Goal: Task Accomplishment & Management: Manage account settings

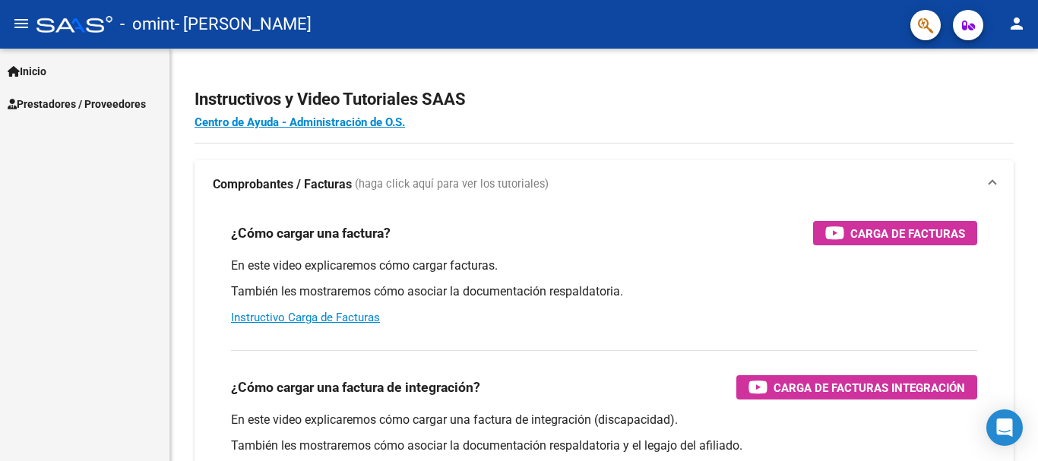
click at [117, 105] on span "Prestadores / Proveedores" at bounding box center [77, 104] width 138 height 17
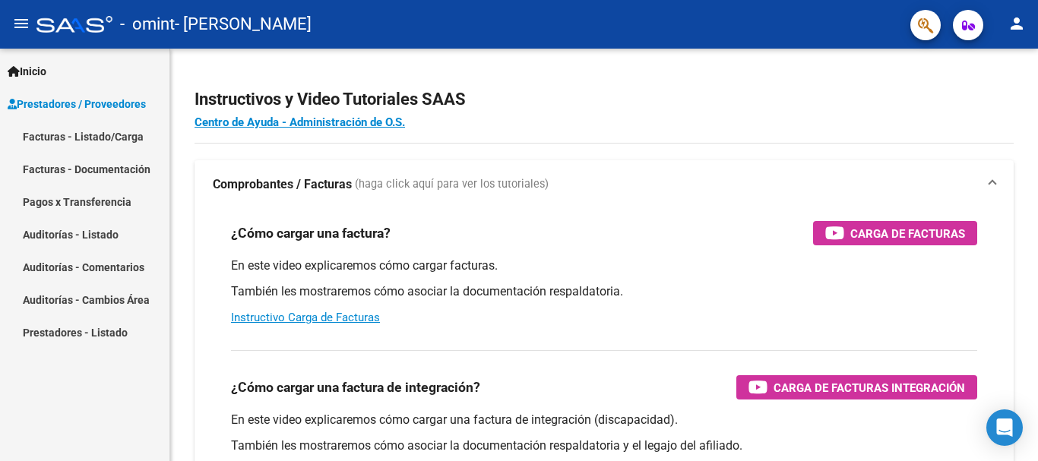
click at [126, 136] on link "Facturas - Listado/Carga" at bounding box center [85, 136] width 170 height 33
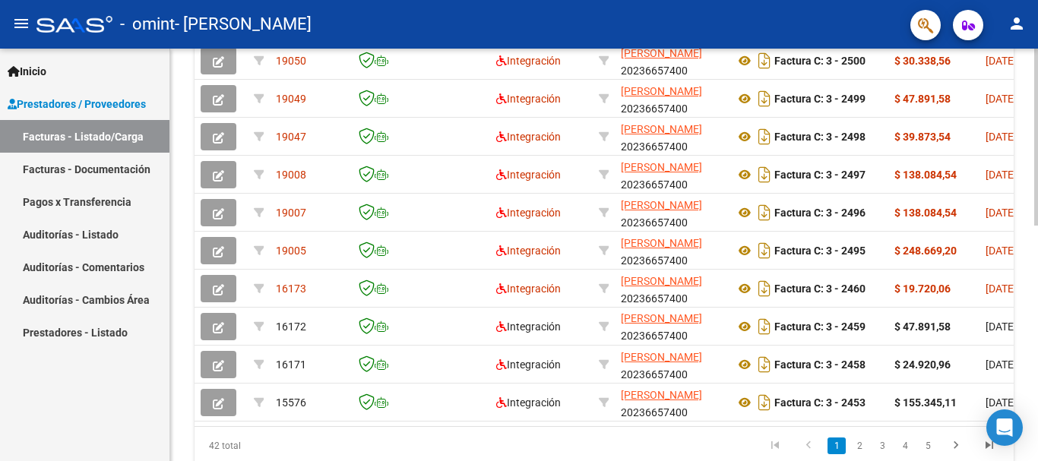
scroll to position [492, 0]
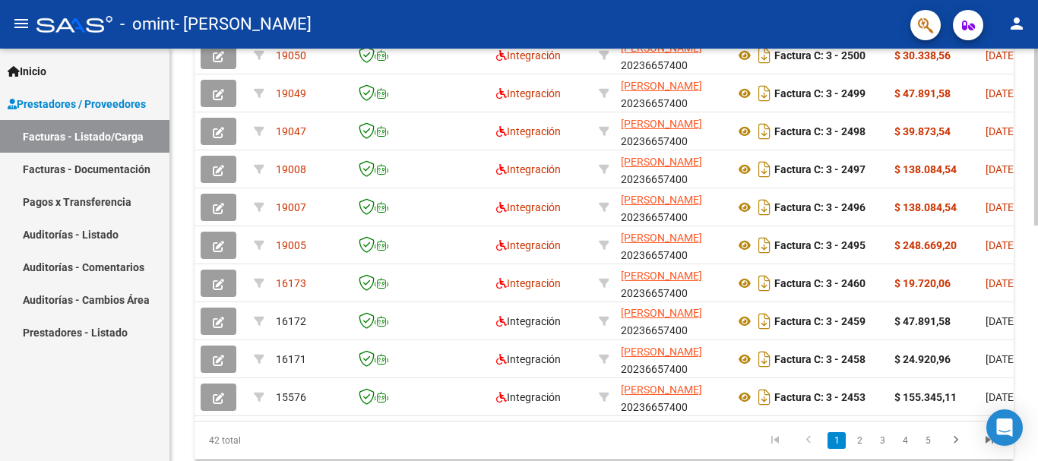
click at [1038, 377] on div at bounding box center [1037, 352] width 4 height 177
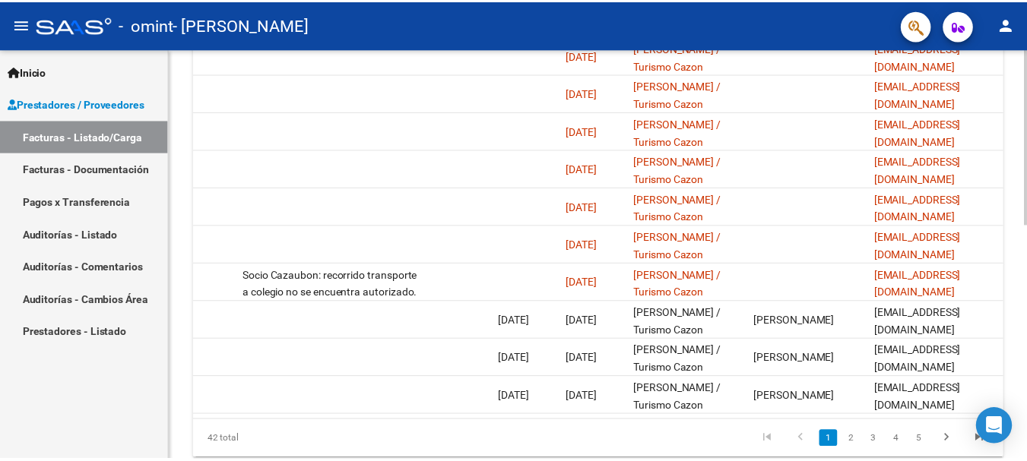
scroll to position [0, 2385]
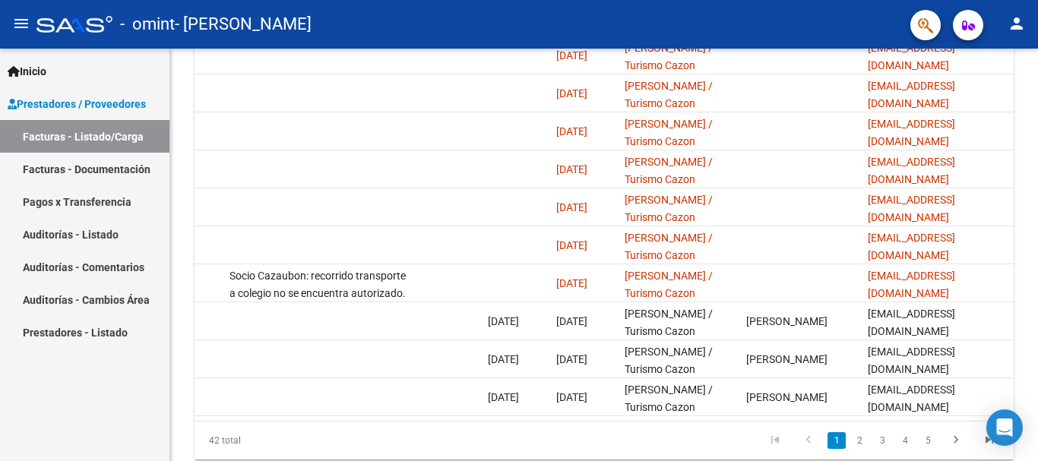
click at [1016, 23] on mat-icon "person" at bounding box center [1017, 23] width 18 height 18
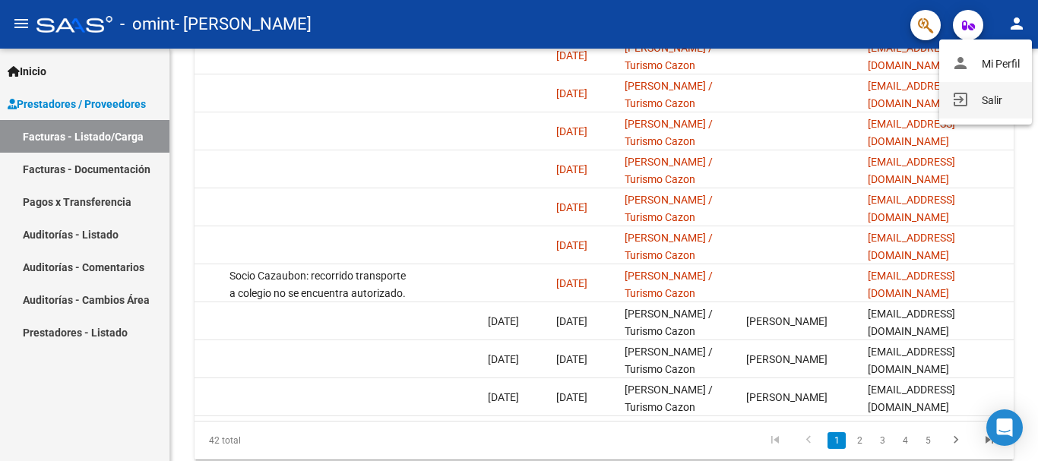
click at [999, 102] on button "exit_to_app Salir" at bounding box center [986, 100] width 93 height 36
